Goal: Obtain resource: Download file/media

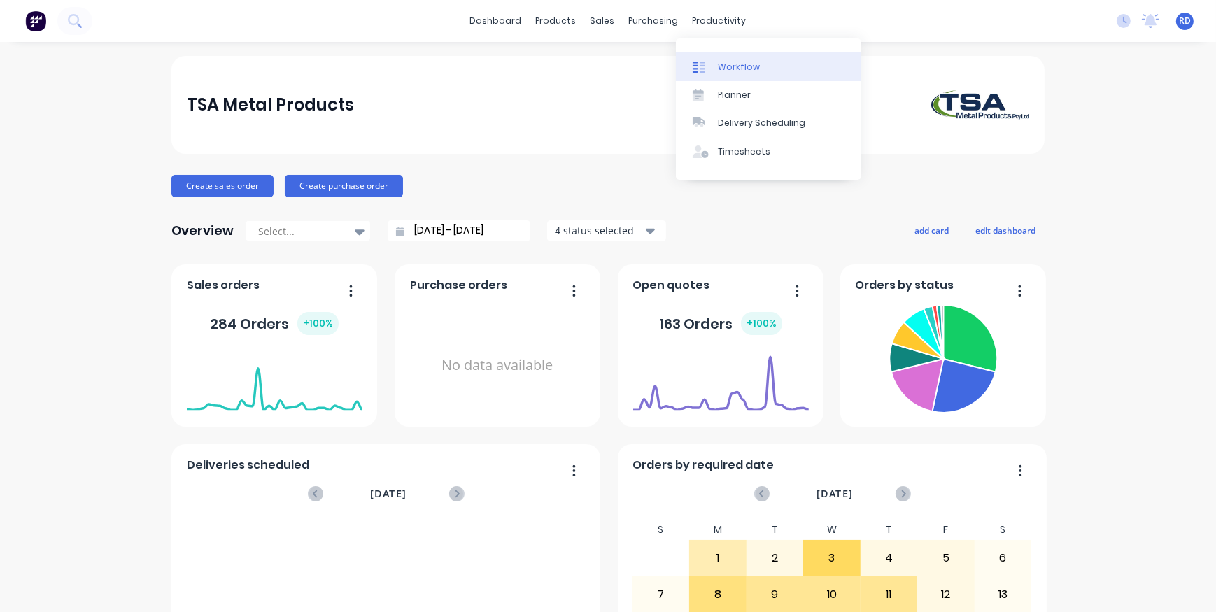
click at [732, 69] on div "Workflow" at bounding box center [739, 67] width 42 height 13
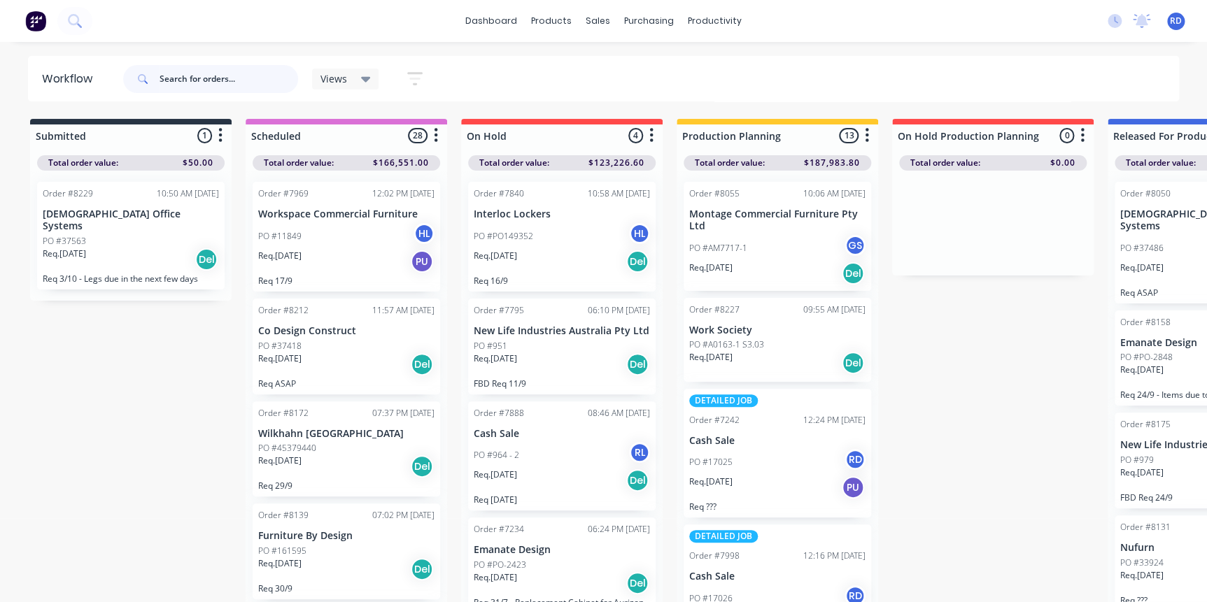
click at [169, 77] on input "text" at bounding box center [229, 79] width 139 height 28
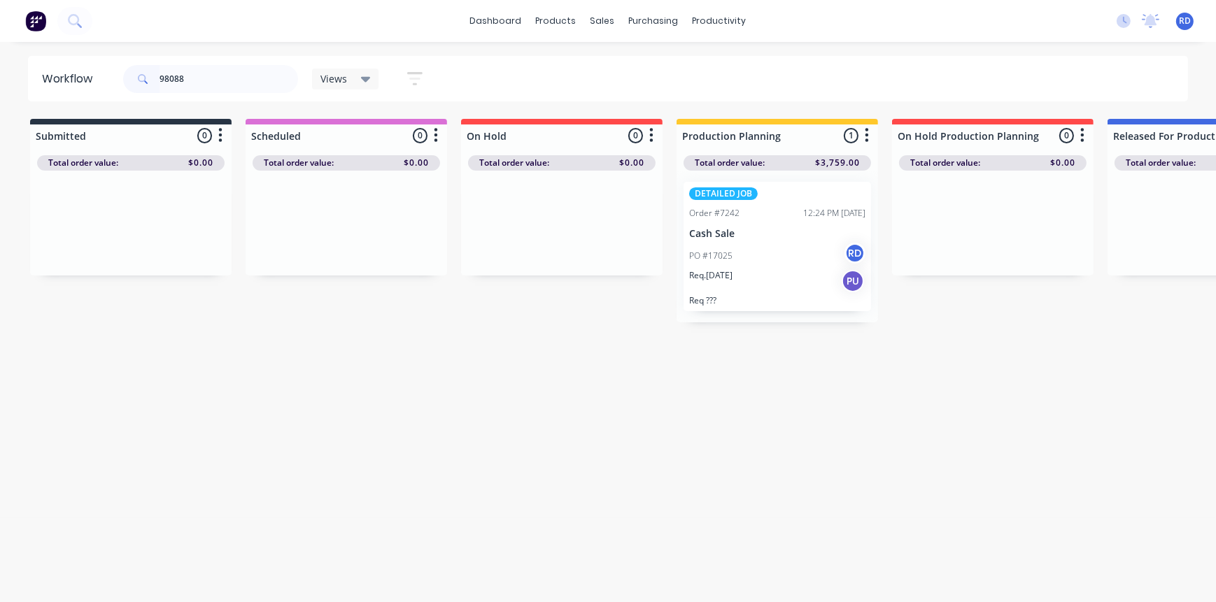
click at [732, 278] on p "Req. [DATE]" at bounding box center [710, 275] width 43 height 13
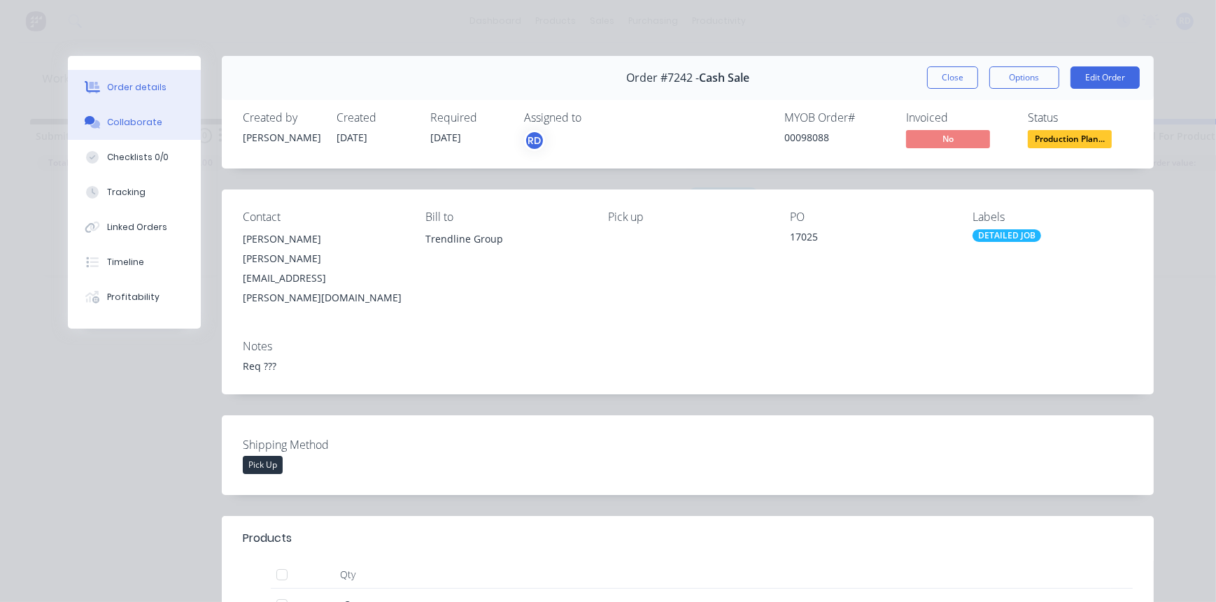
click at [132, 125] on div "Collaborate" at bounding box center [134, 122] width 55 height 13
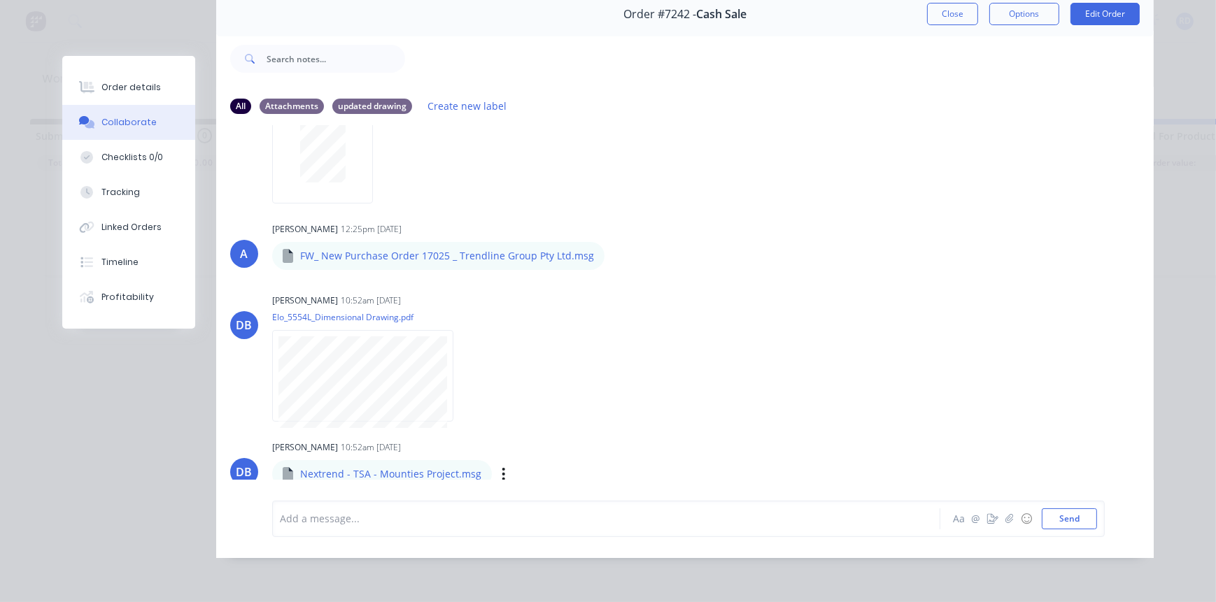
scroll to position [72, 0]
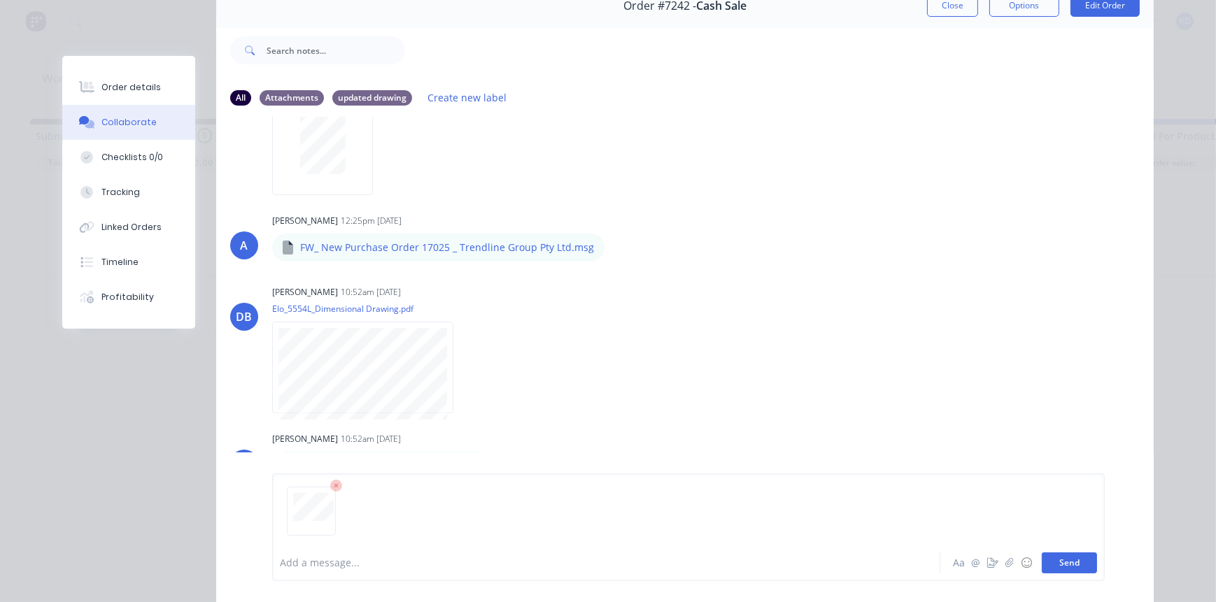
click at [1070, 562] on button "Send" at bounding box center [1069, 563] width 55 height 21
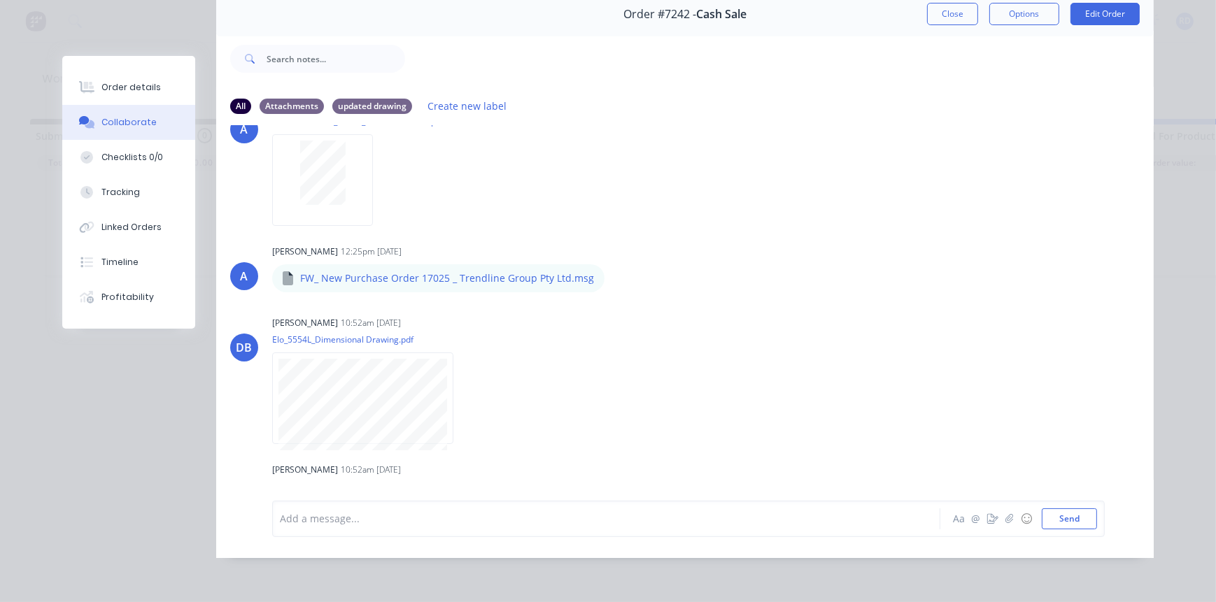
scroll to position [232, 0]
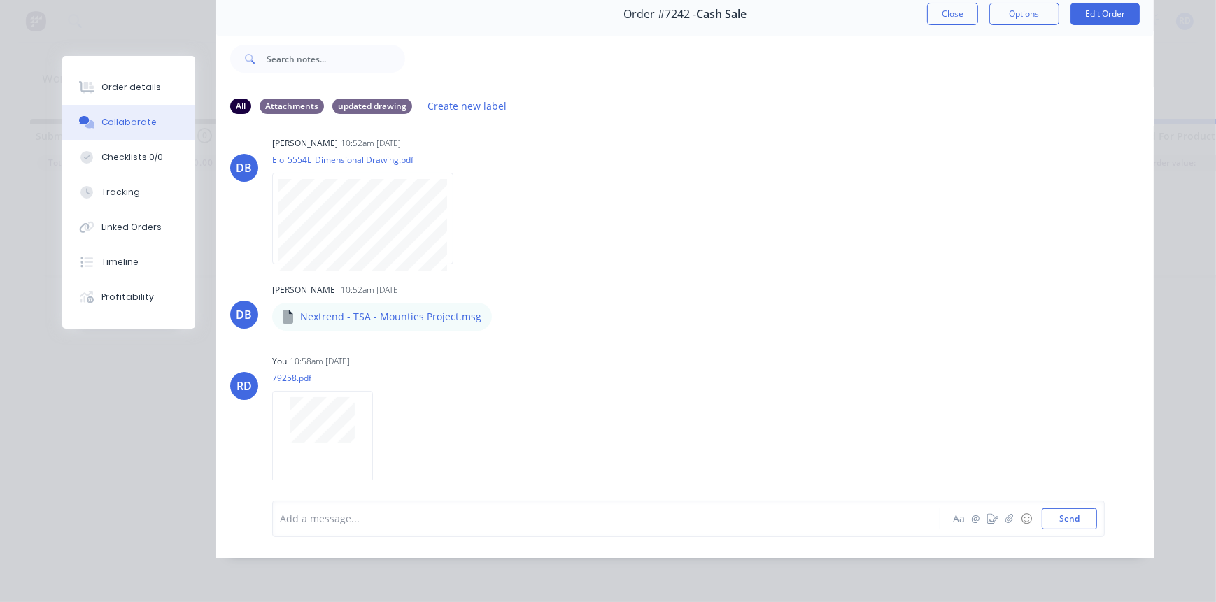
click at [951, 11] on button "Close" at bounding box center [952, 14] width 51 height 22
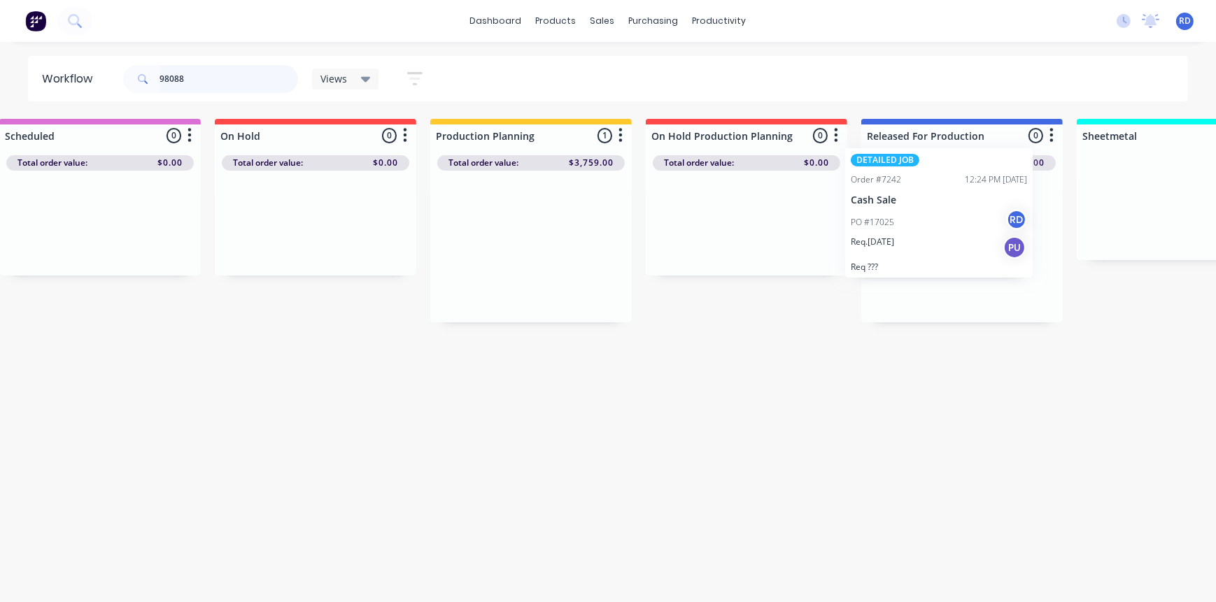
scroll to position [0, 252]
drag, startPoint x: 777, startPoint y: 187, endPoint x: 945, endPoint y: 153, distance: 171.4
click at [945, 153] on div "Submitted 0 Sort By Created date Required date Order number Customer name Most …" at bounding box center [1107, 221] width 2739 height 204
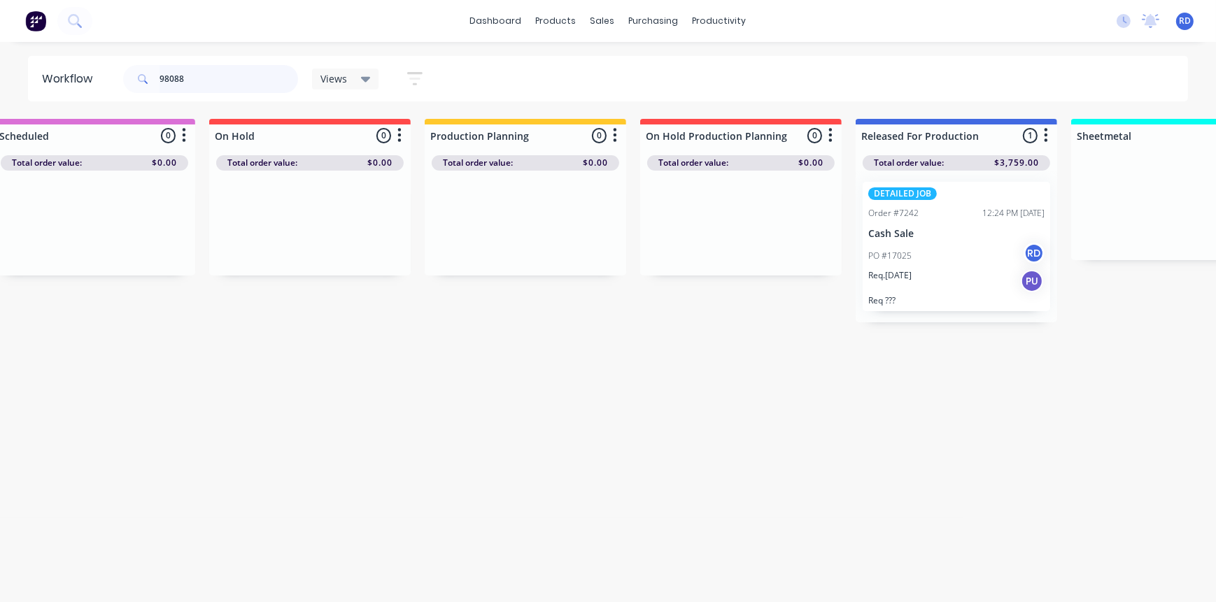
drag, startPoint x: 188, startPoint y: 76, endPoint x: 170, endPoint y: 78, distance: 18.2
click at [170, 78] on input "98088" at bounding box center [229, 79] width 139 height 28
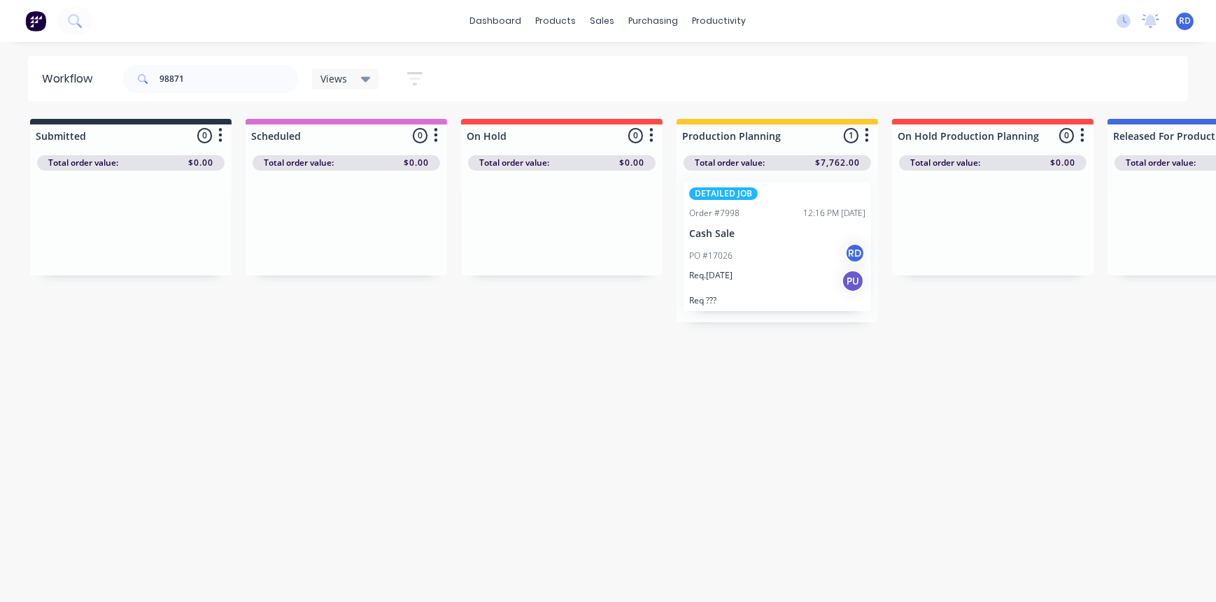
click at [743, 243] on div "PO #17026 RD" at bounding box center [777, 256] width 176 height 27
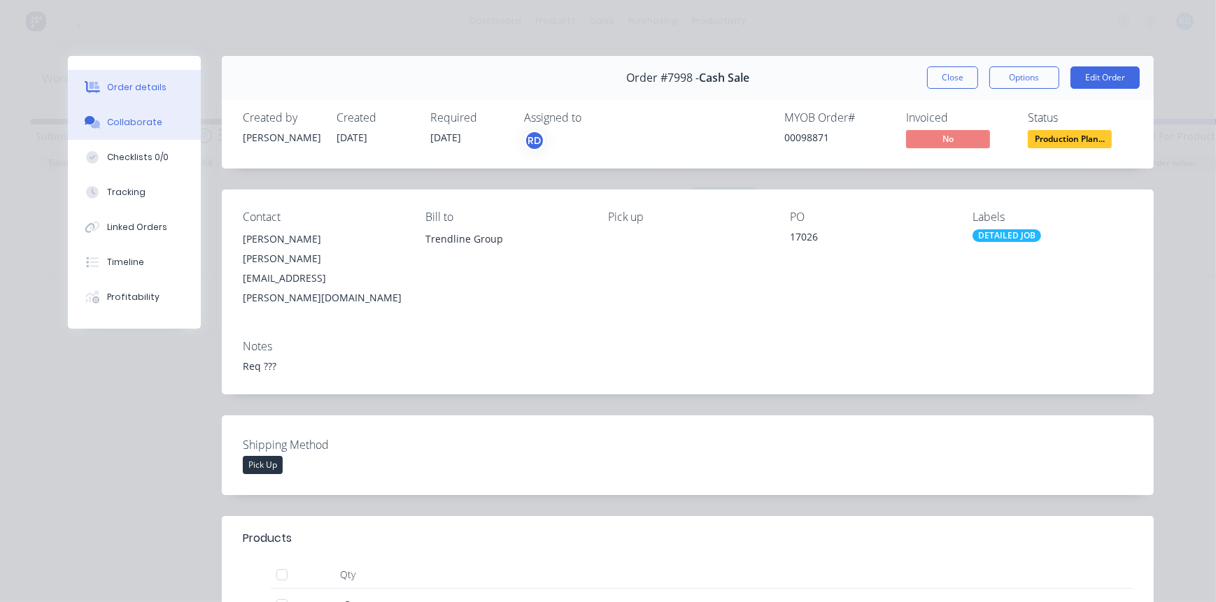
click at [125, 125] on div "Collaborate" at bounding box center [134, 122] width 55 height 13
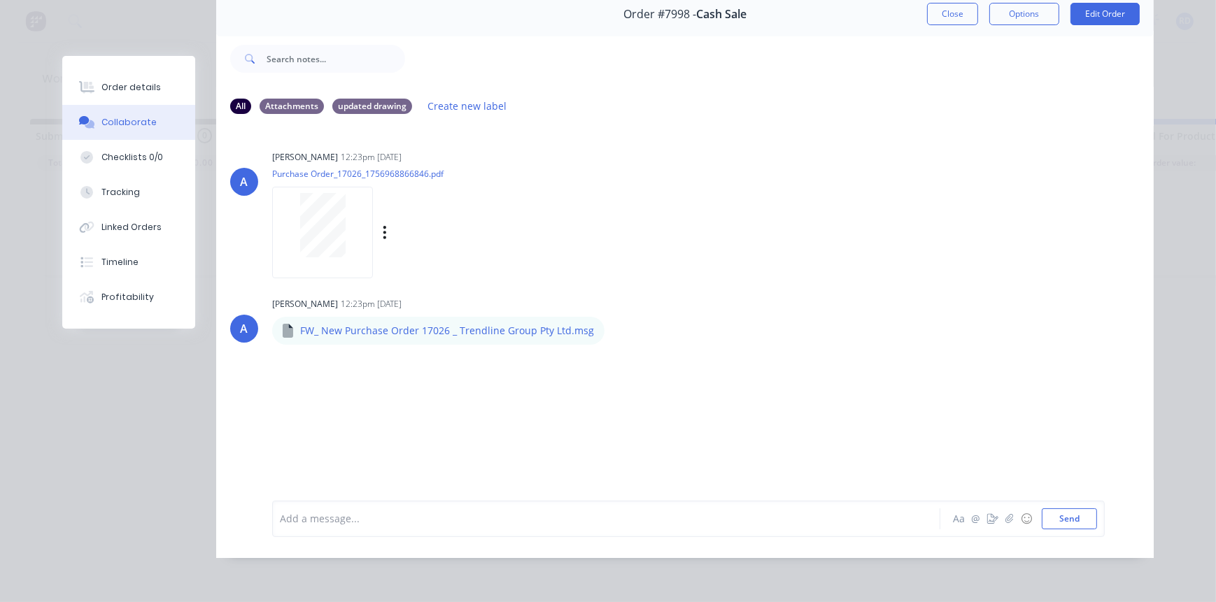
scroll to position [72, 0]
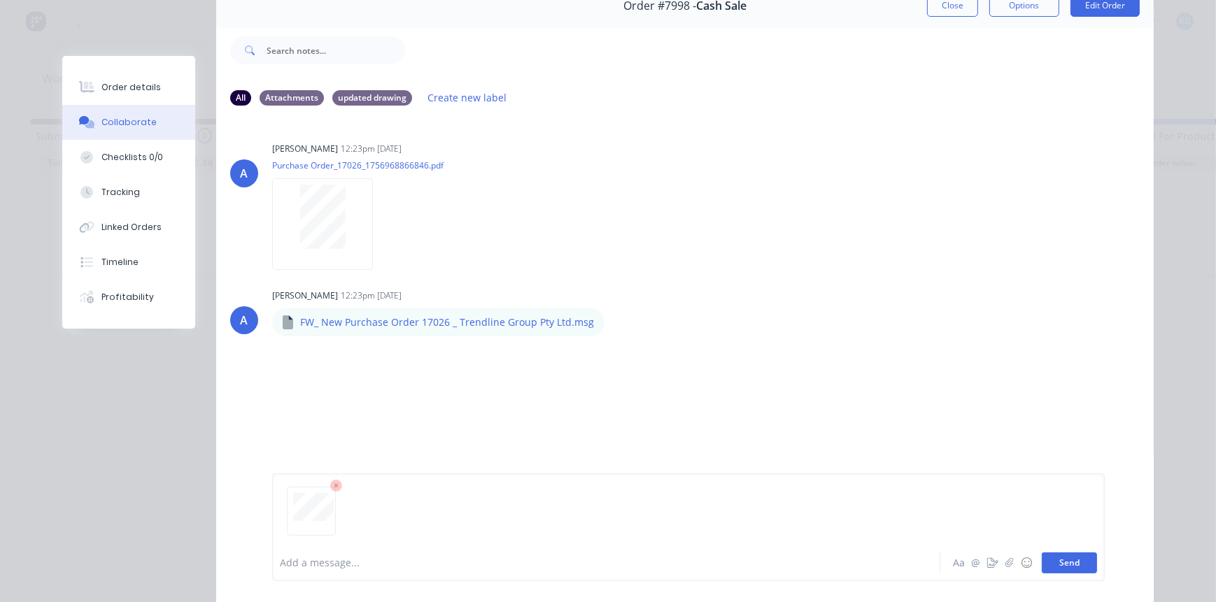
click at [1063, 566] on button "Send" at bounding box center [1069, 563] width 55 height 21
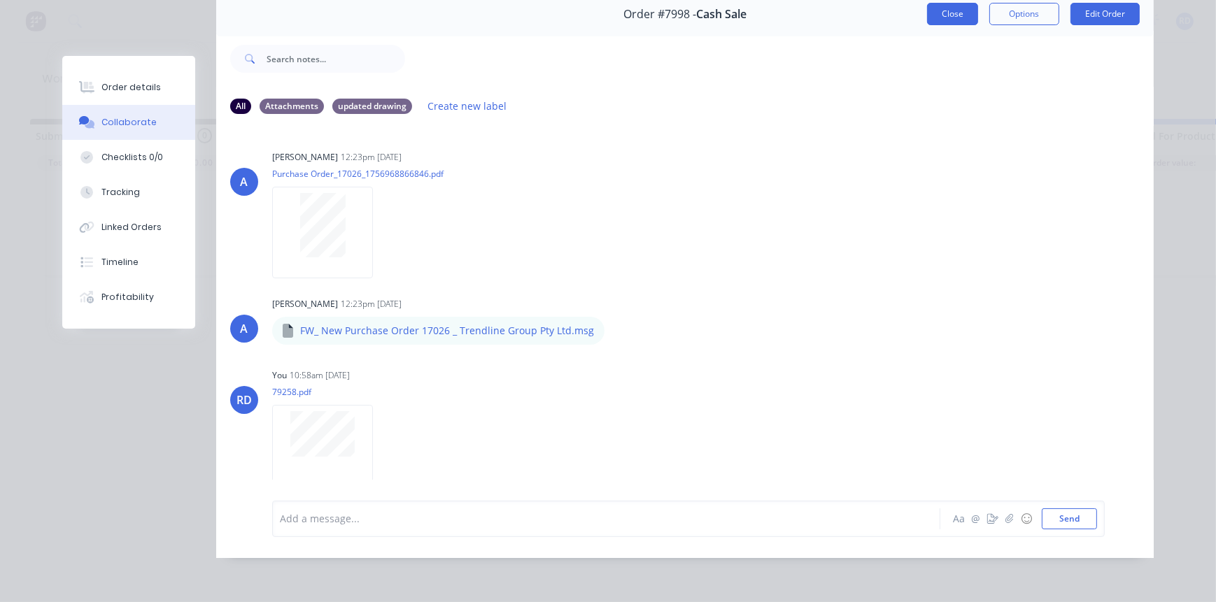
click at [947, 7] on button "Close" at bounding box center [952, 14] width 51 height 22
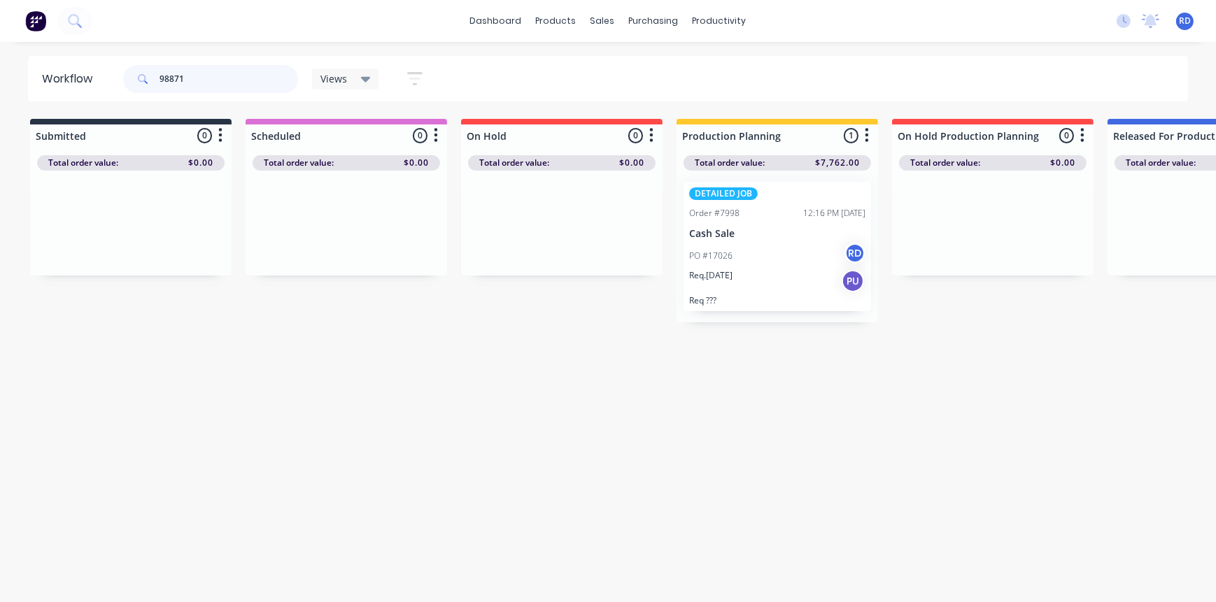
drag, startPoint x: 190, startPoint y: 81, endPoint x: 111, endPoint y: 80, distance: 79.1
click at [118, 81] on header "Workflow 98871 Views Save new view None (Default) edit Delivery edit Production…" at bounding box center [608, 78] width 1161 height 45
click at [800, 402] on div "Workflow 98871 Views Save new view None (Default) edit Delivery edit Production…" at bounding box center [608, 315] width 1216 height 518
click at [649, 383] on div "Workflow 98871 Views Save new view None (Default) edit Delivery edit Production…" at bounding box center [608, 315] width 1216 height 518
drag, startPoint x: 187, startPoint y: 80, endPoint x: 171, endPoint y: 80, distance: 15.4
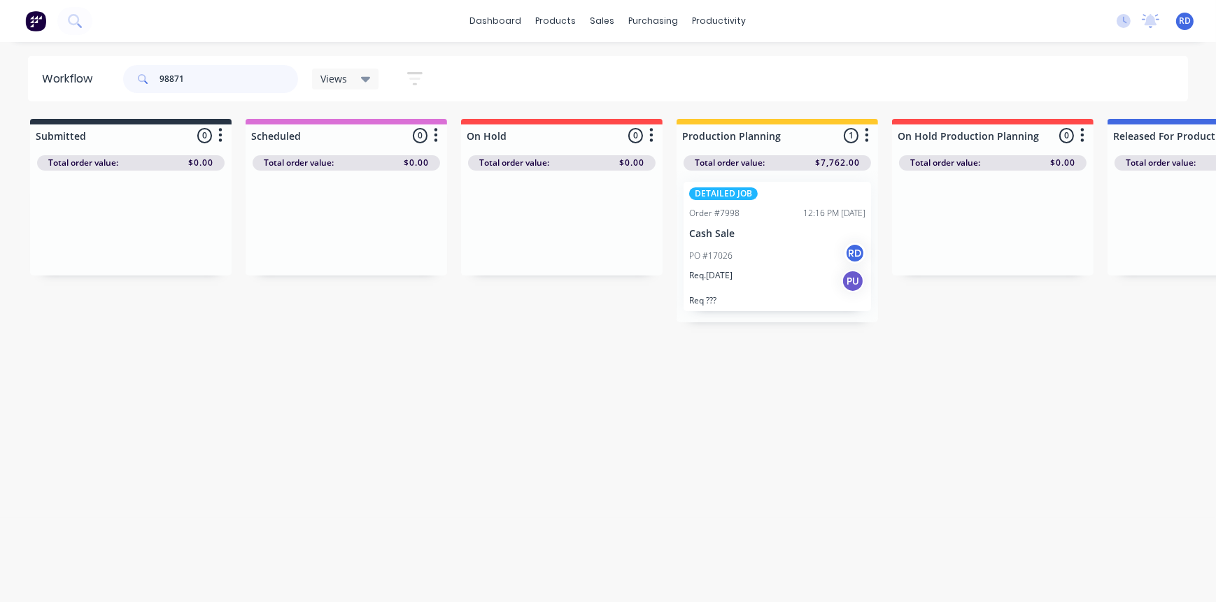
click at [171, 80] on input "98871" at bounding box center [229, 79] width 139 height 28
type input "98832"
click at [758, 254] on div "PO #2 RD" at bounding box center [777, 256] width 176 height 27
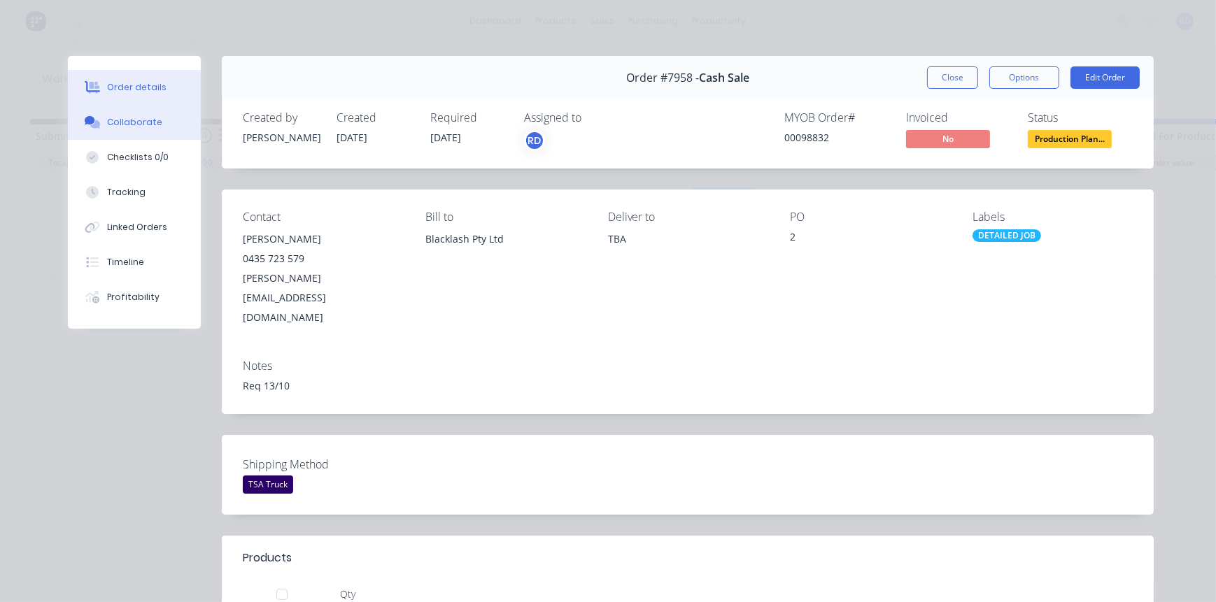
click at [132, 126] on div "Collaborate" at bounding box center [134, 122] width 55 height 13
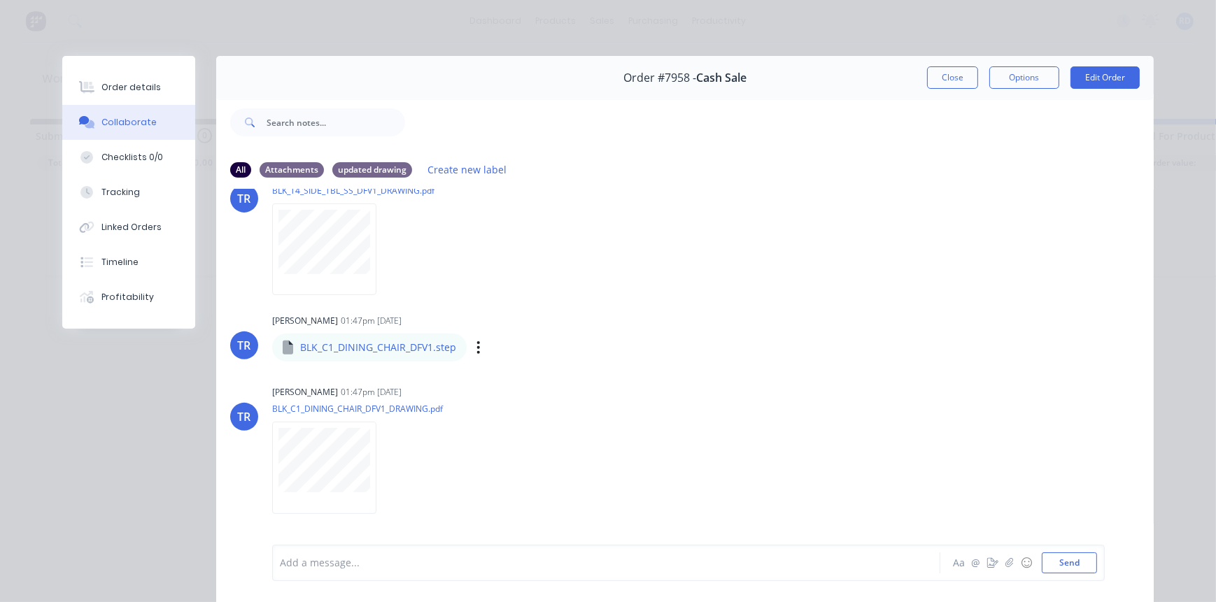
scroll to position [682, 0]
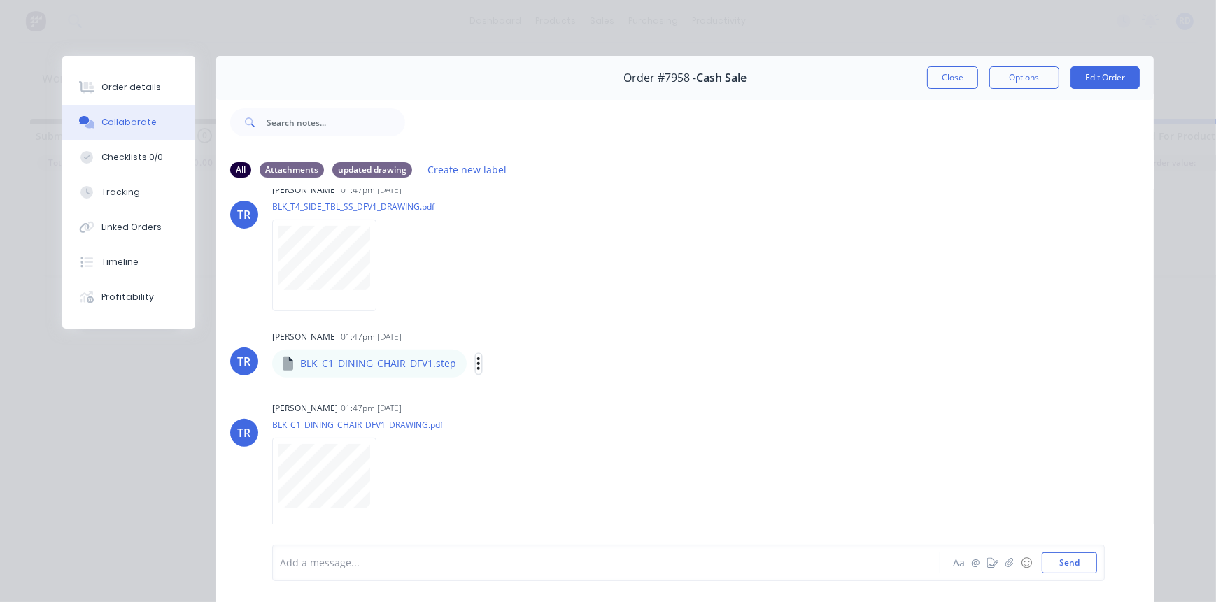
click at [477, 367] on icon "button" at bounding box center [478, 364] width 3 height 13
click at [518, 405] on button "Download" at bounding box center [570, 400] width 157 height 31
click at [811, 199] on div "TR [PERSON_NAME] 01:47pm [DATE] BLK_T4_SIDE_TBL_SS_DFV1_DRAWING.pdf Labels Down…" at bounding box center [684, 243] width 937 height 126
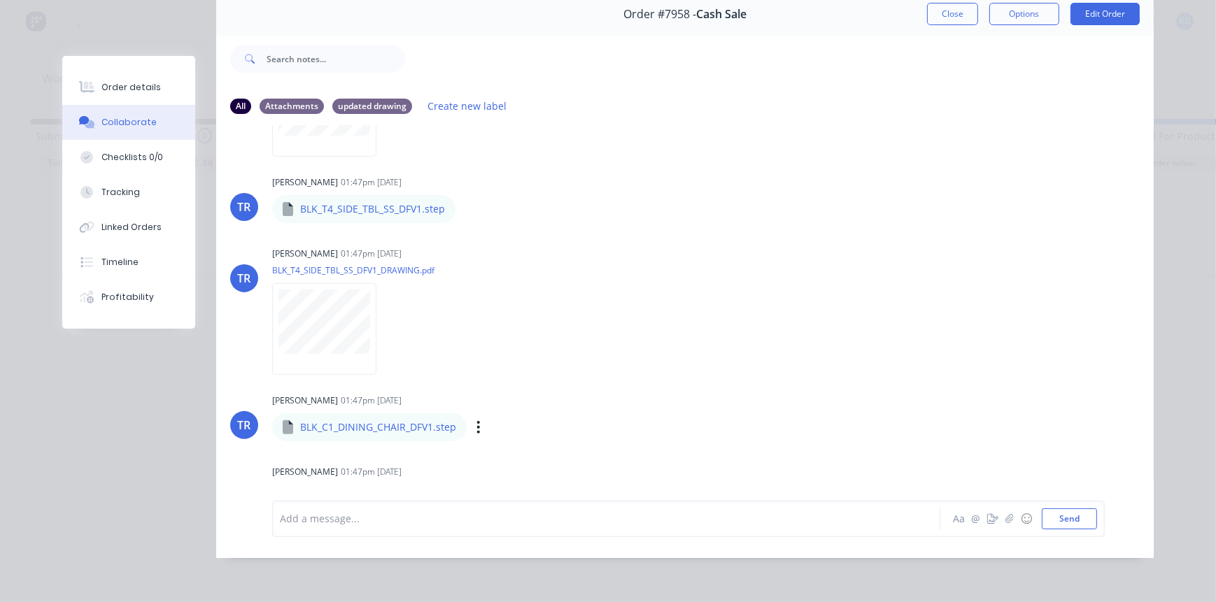
scroll to position [491, 0]
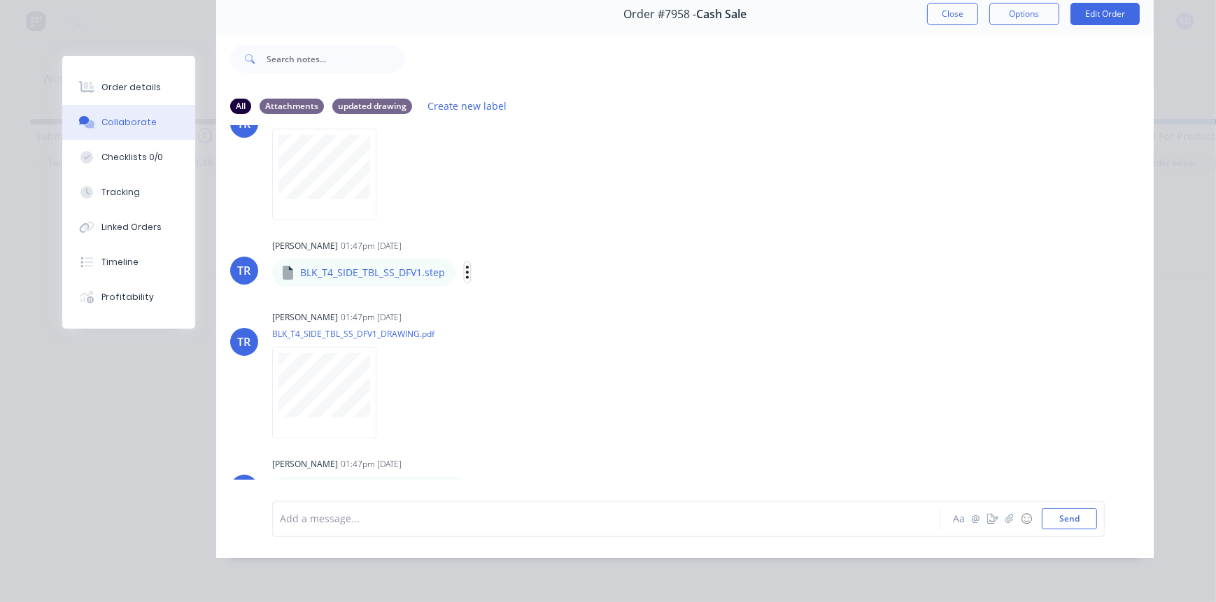
click at [465, 265] on icon "button" at bounding box center [467, 272] width 4 height 16
click at [507, 299] on button "Download" at bounding box center [559, 309] width 157 height 31
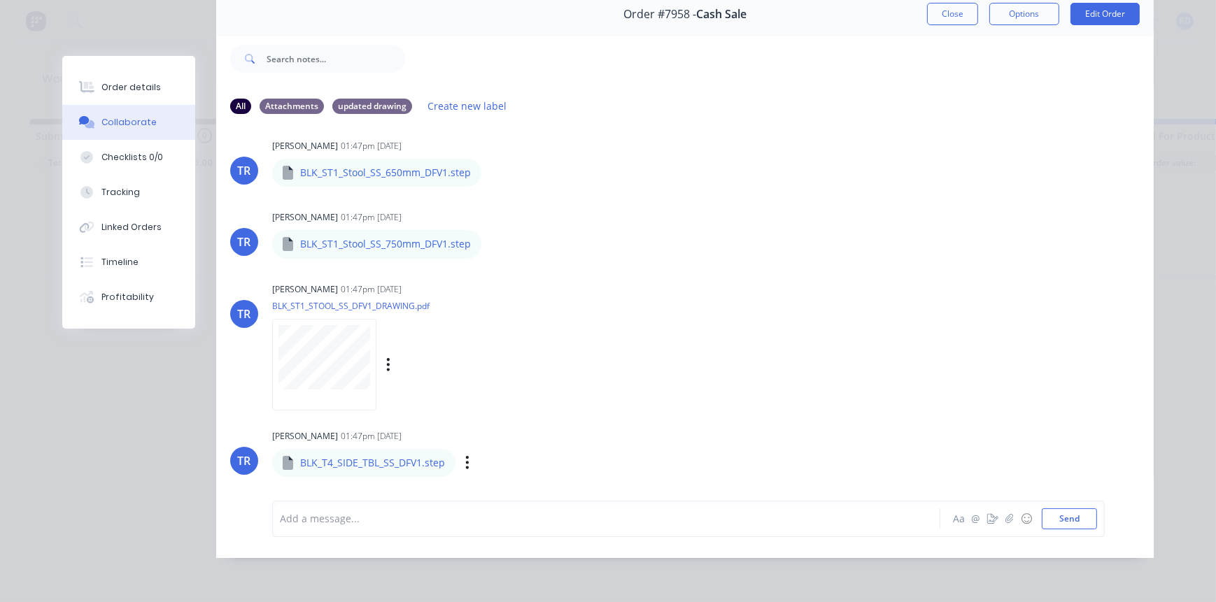
scroll to position [301, 0]
click at [491, 237] on icon "button" at bounding box center [493, 244] width 4 height 16
click at [520, 268] on button "Download" at bounding box center [585, 281] width 157 height 31
click at [513, 174] on div "Labels Download" at bounding box center [565, 173] width 157 height 20
click at [490, 165] on button "button" at bounding box center [493, 173] width 6 height 20
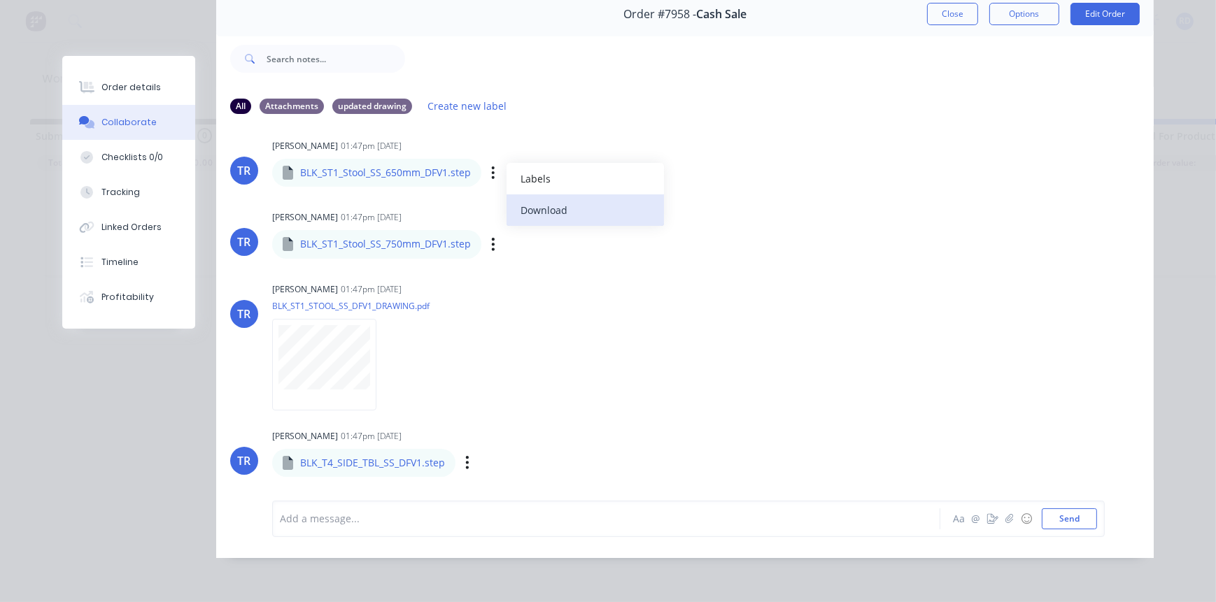
click at [522, 199] on button "Download" at bounding box center [585, 209] width 157 height 31
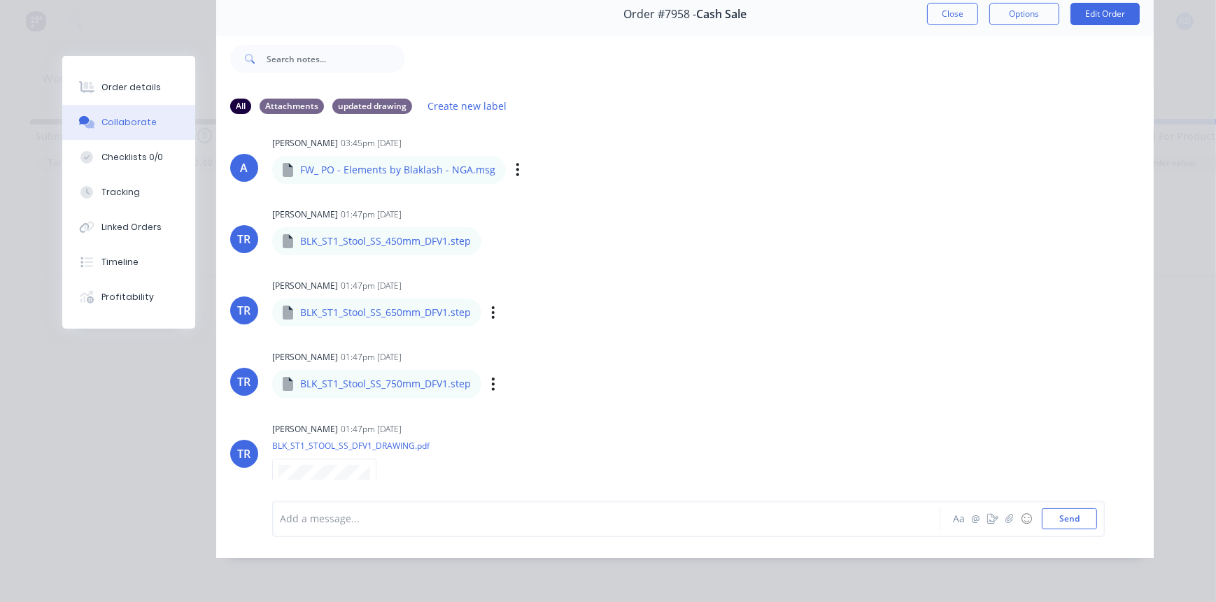
scroll to position [110, 0]
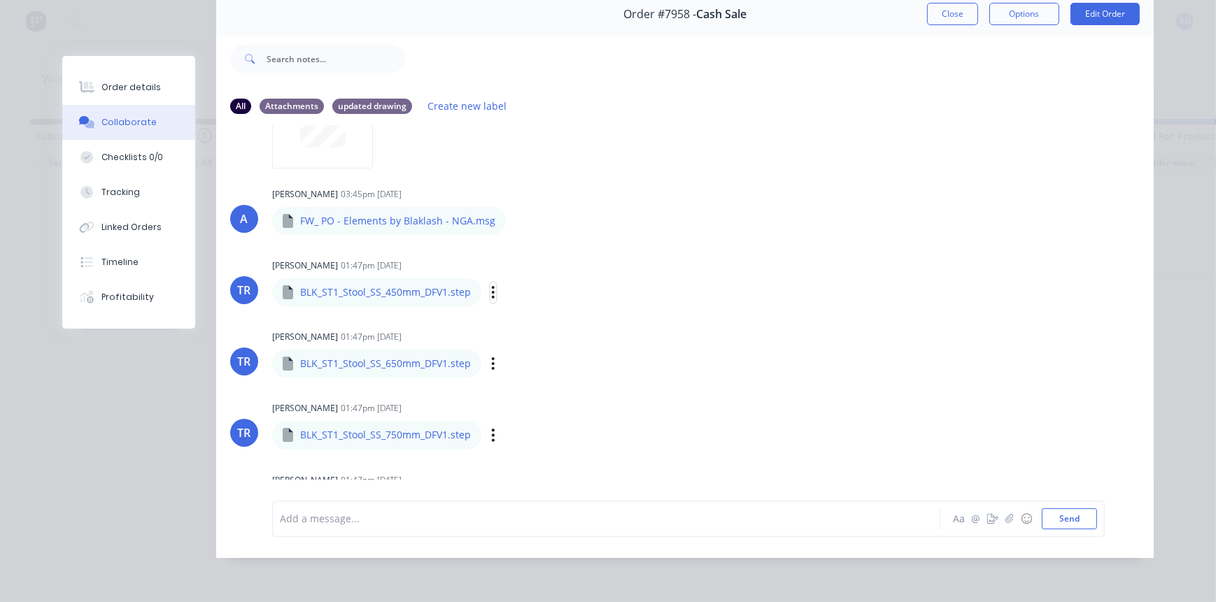
click at [492, 286] on icon "button" at bounding box center [493, 292] width 3 height 13
click at [530, 320] on button "Download" at bounding box center [585, 329] width 157 height 31
click at [696, 290] on div "[PERSON_NAME] 01:47pm [DATE] BLK_ST1_Stool_SS_450mm_DFV1.step BLK_ST1_Stool_SS_…" at bounding box center [490, 280] width 437 height 50
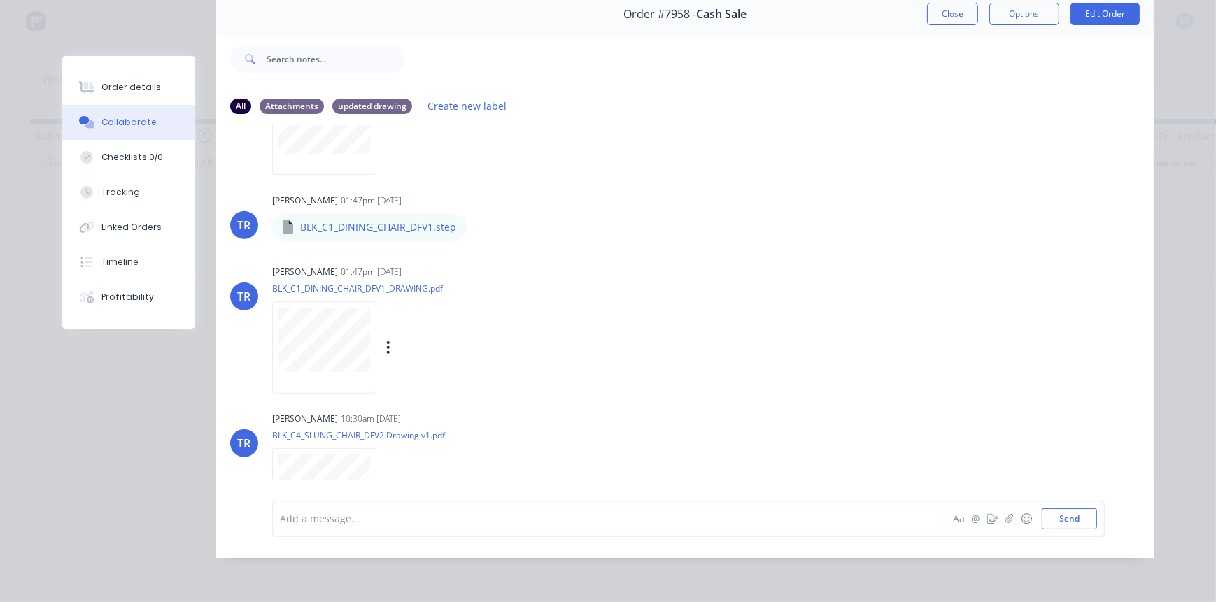
scroll to position [873, 0]
